Goal: Find contact information: Find contact information

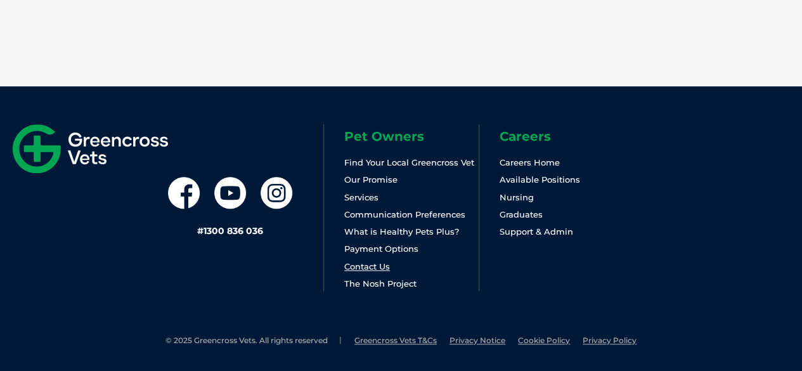
click at [370, 264] on link "Contact Us" at bounding box center [367, 266] width 46 height 10
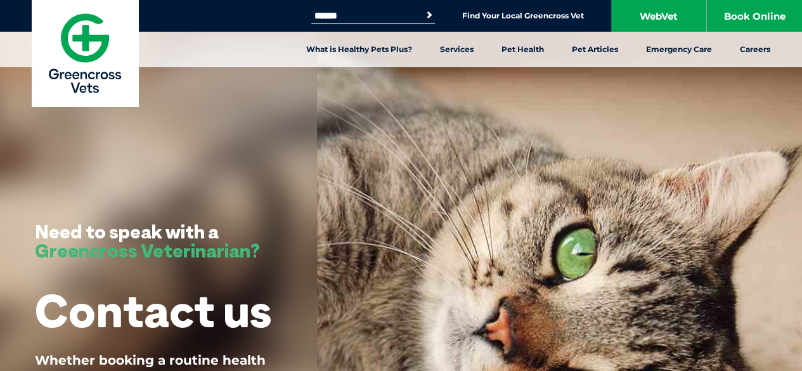
drag, startPoint x: 807, startPoint y: 22, endPoint x: 750, endPoint y: -40, distance: 84.3
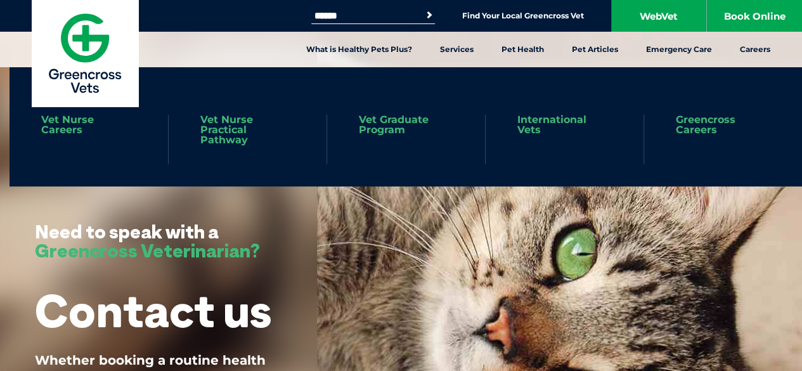
click at [375, 125] on link "Vet Graduate Program" at bounding box center [406, 125] width 94 height 20
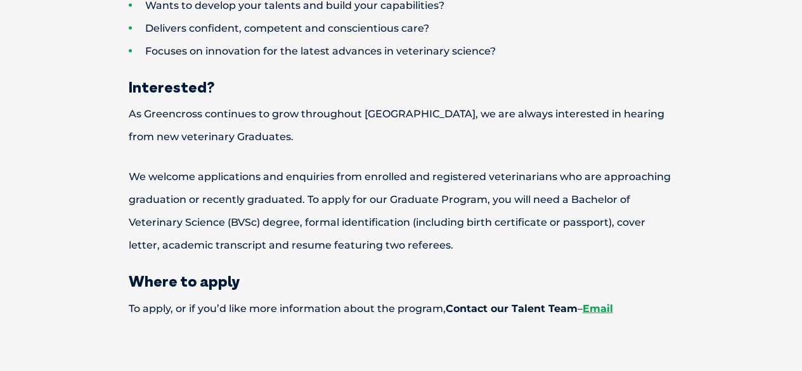
scroll to position [1394, 0]
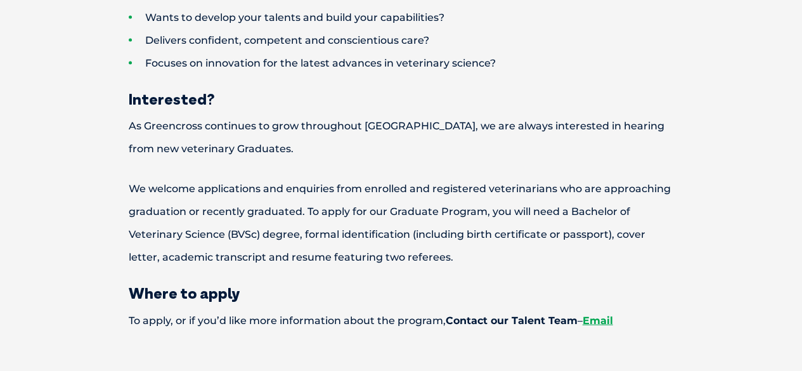
click at [599, 309] on p "To apply, or if you’d like more information about the program, Contact our Tale…" at bounding box center [401, 320] width 634 height 23
click at [597, 314] on link "Email" at bounding box center [597, 320] width 30 height 12
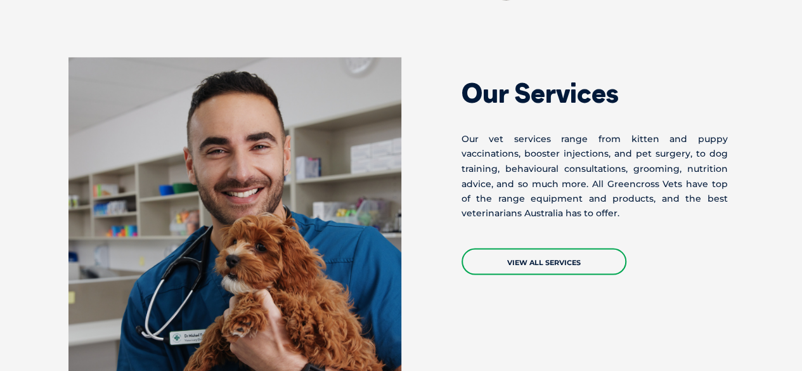
scroll to position [1039, 0]
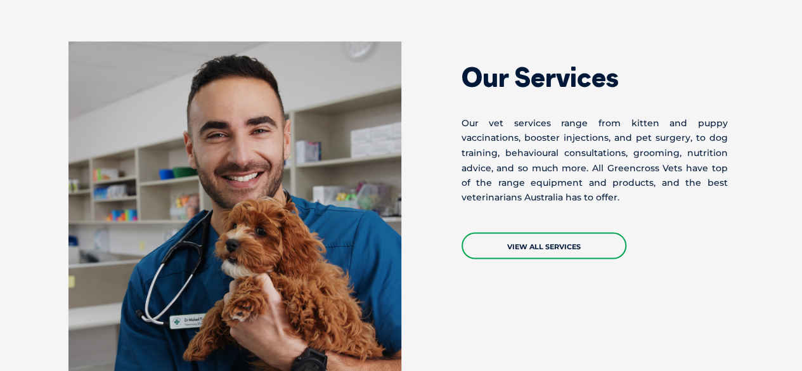
click at [735, 265] on div "Our Services Our vet services range from kitten and puppy vaccinations, booster…" at bounding box center [401, 249] width 722 height 416
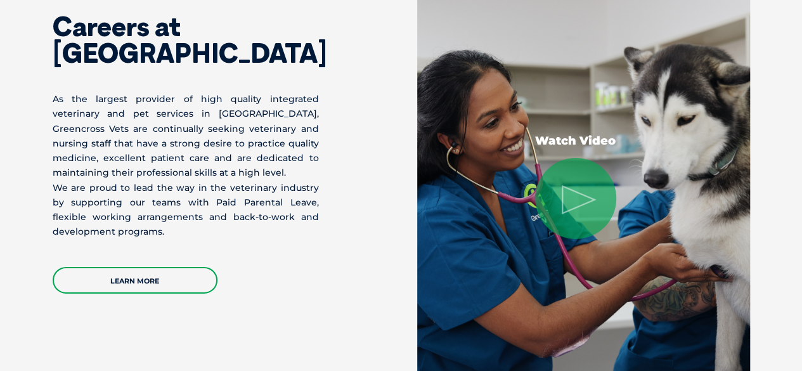
scroll to position [1956, 0]
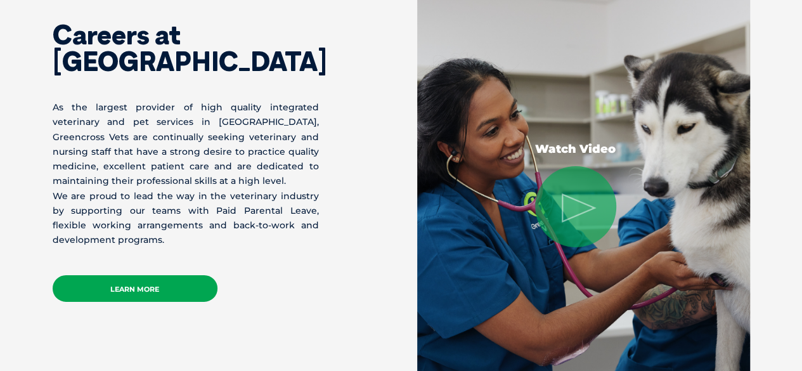
click at [119, 291] on link "Learn More" at bounding box center [135, 288] width 165 height 27
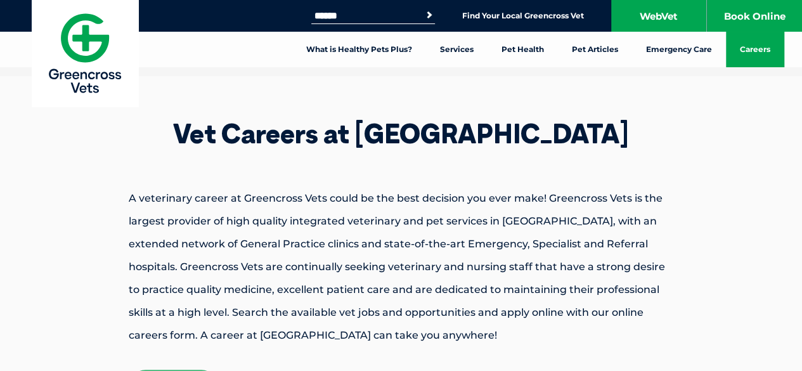
click at [56, 305] on div "Vet Careers at [GEOGRAPHIC_DATA] A veterinary career at Greencross Vets could b…" at bounding box center [401, 317] width 802 height 482
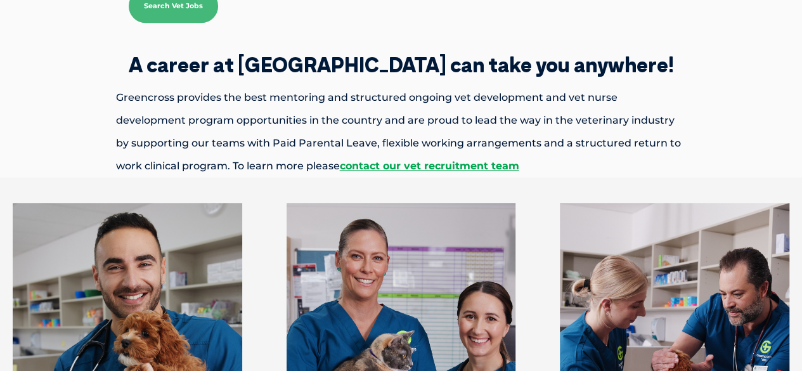
scroll to position [406, 0]
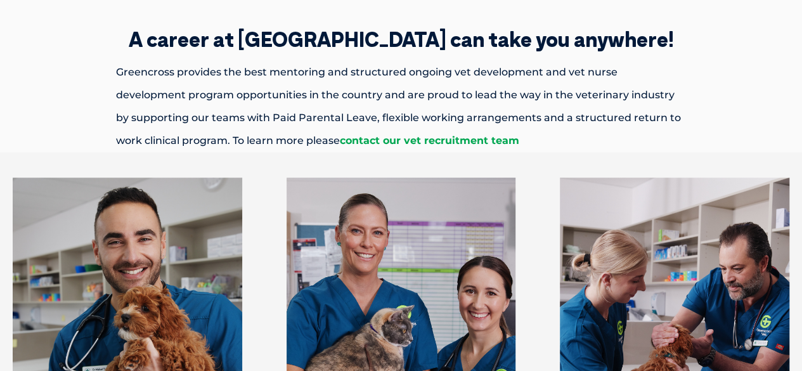
click at [368, 138] on link "contact our vet recruitment team" at bounding box center [429, 140] width 179 height 12
